Goal: Task Accomplishment & Management: Use online tool/utility

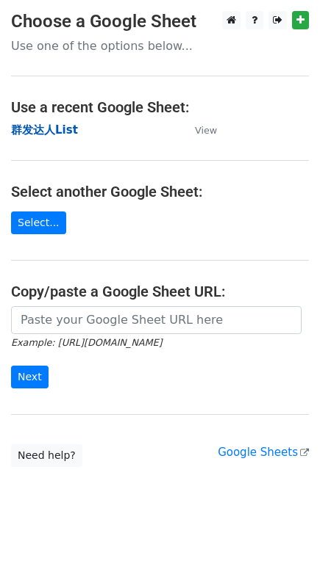
click at [64, 126] on strong "群发达人List" at bounding box center [44, 129] width 67 height 13
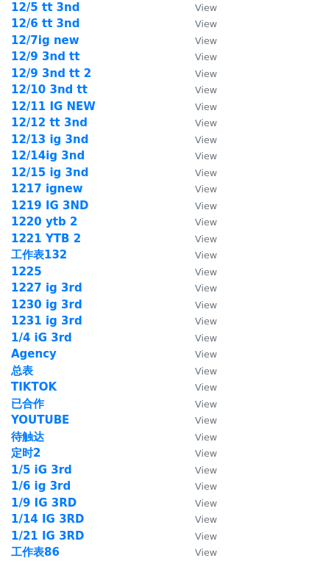
scroll to position [2063, 0]
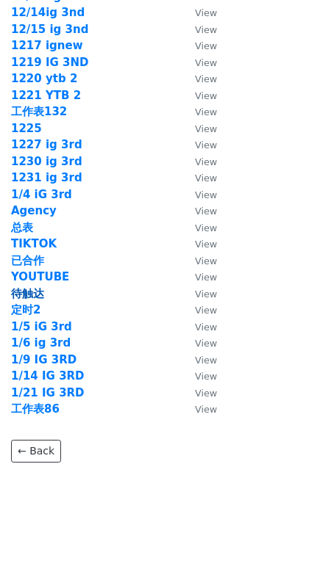
click at [29, 293] on strong "待触达" at bounding box center [27, 293] width 33 height 13
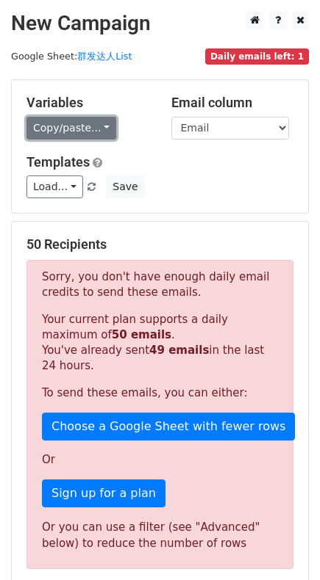
click at [73, 128] on link "Copy/paste..." at bounding box center [71, 128] width 90 height 23
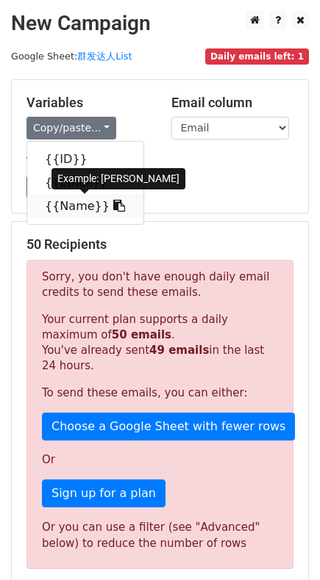
click at [113, 203] on icon at bounding box center [119, 206] width 12 height 12
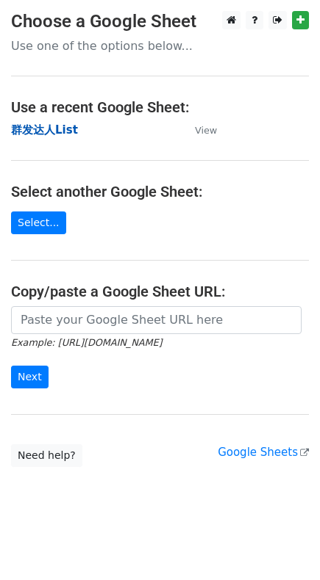
drag, startPoint x: 0, startPoint y: 0, endPoint x: 57, endPoint y: 129, distance: 141.1
click at [57, 129] on strong "群发达人List" at bounding box center [44, 129] width 67 height 13
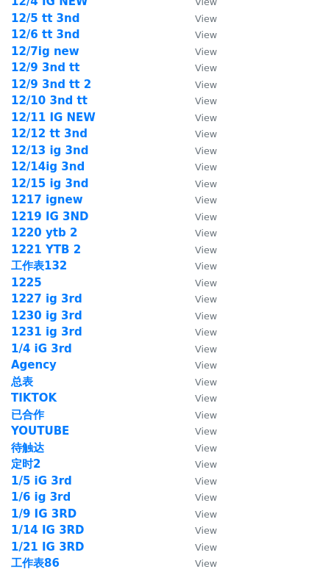
scroll to position [2063, 0]
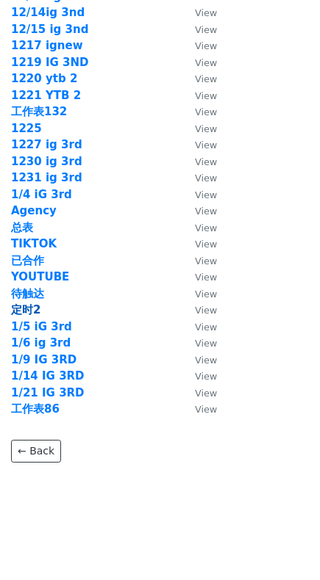
click at [35, 310] on strong "定时2" at bounding box center [25, 309] width 29 height 13
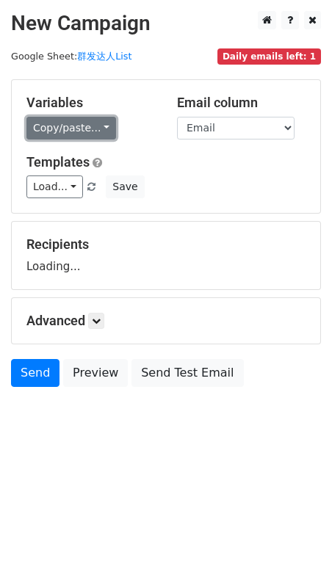
click at [74, 117] on link "Copy/paste..." at bounding box center [71, 128] width 90 height 23
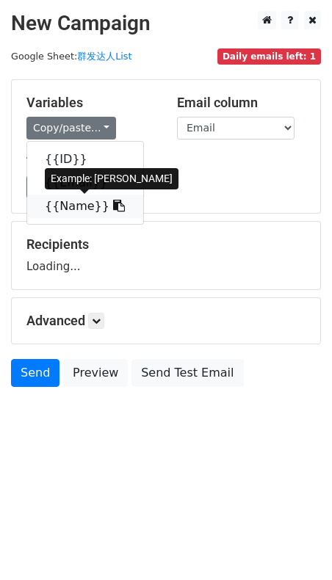
click at [84, 208] on link "{{Name}}" at bounding box center [85, 207] width 116 height 24
